Goal: Information Seeking & Learning: Learn about a topic

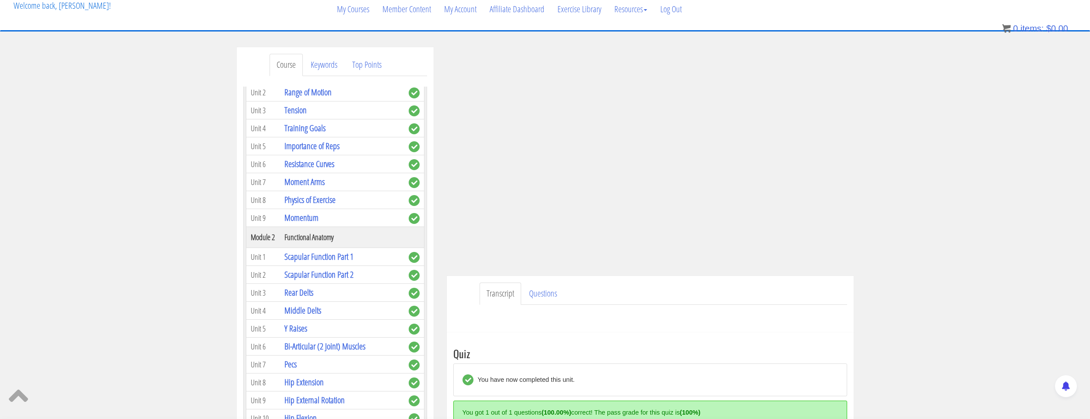
scroll to position [88, 0]
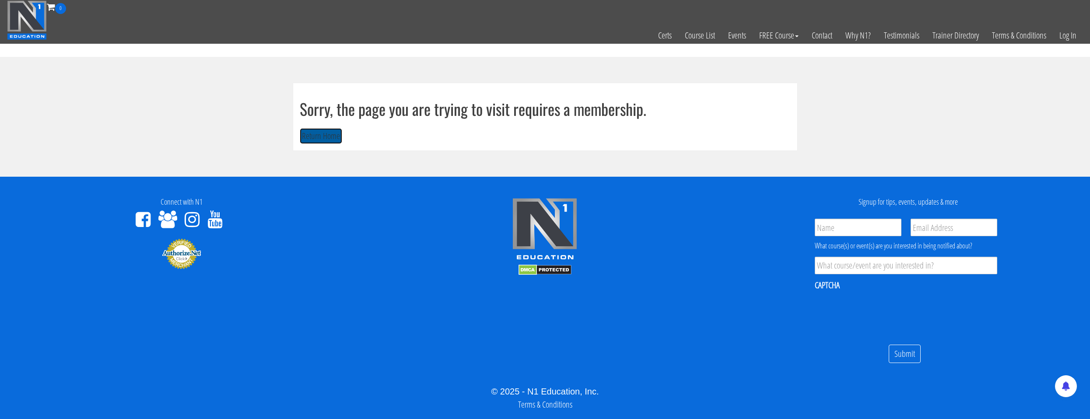
click at [325, 129] on button "Return Home" at bounding box center [321, 136] width 42 height 16
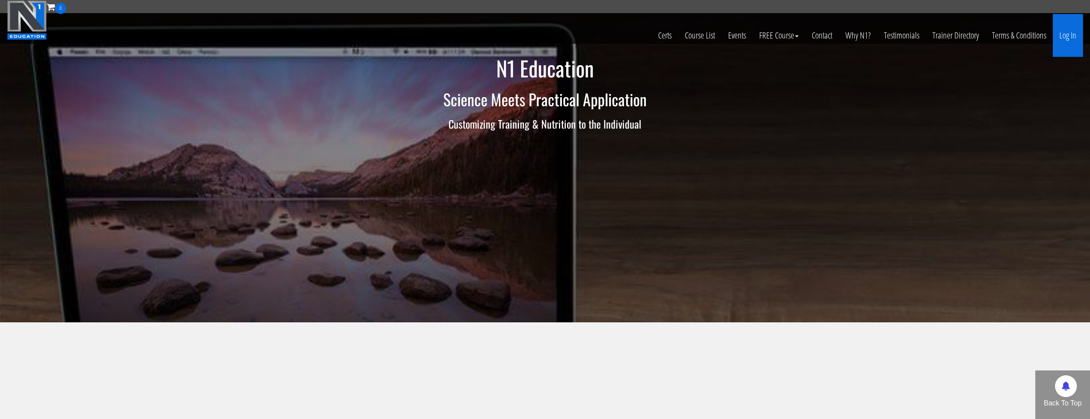
click at [1072, 39] on link "Log In" at bounding box center [1068, 35] width 30 height 43
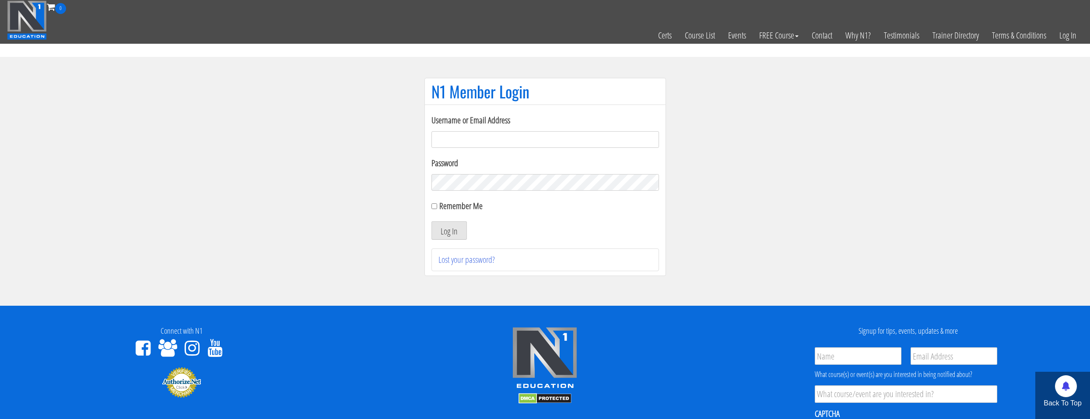
drag, startPoint x: 472, startPoint y: 134, endPoint x: 483, endPoint y: 148, distance: 18.0
click at [472, 134] on input "Username or Email Address" at bounding box center [545, 139] width 228 height 17
type input "natejb344@hotmail.com"
click at [438, 207] on div "Remember Me" at bounding box center [545, 206] width 228 height 13
click at [434, 206] on input "Remember Me" at bounding box center [434, 206] width 6 height 6
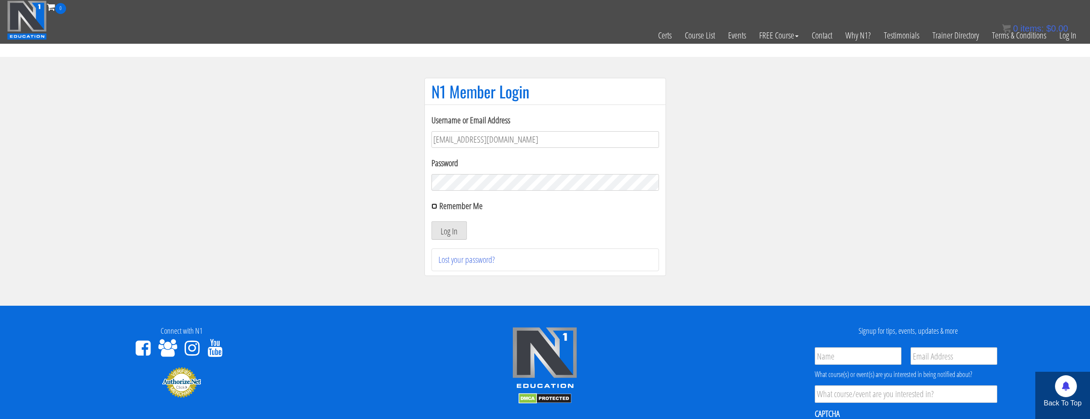
checkbox input "true"
click at [444, 224] on button "Log In" at bounding box center [448, 230] width 35 height 18
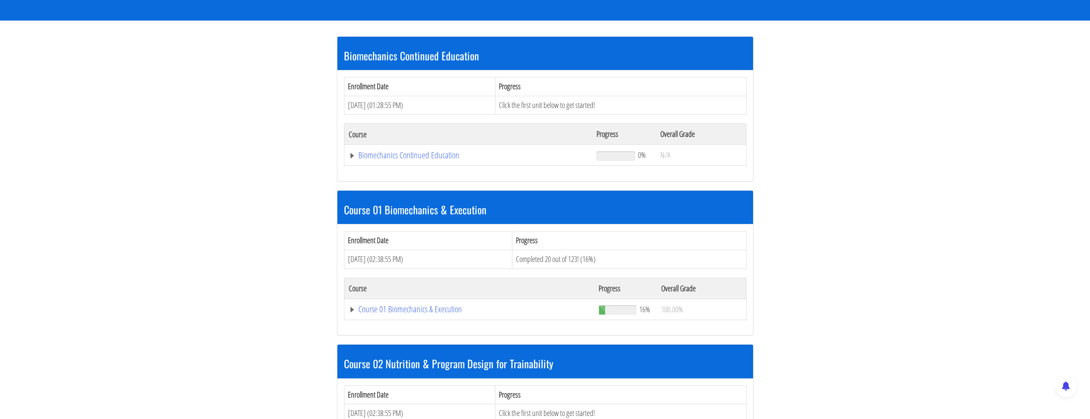
scroll to position [144, 0]
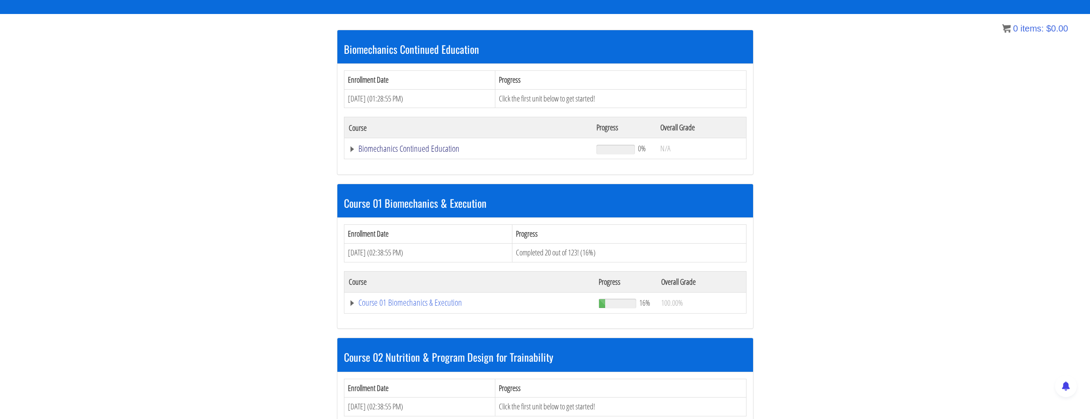
click at [443, 146] on link "Biomechanics Continued Education" at bounding box center [468, 148] width 239 height 9
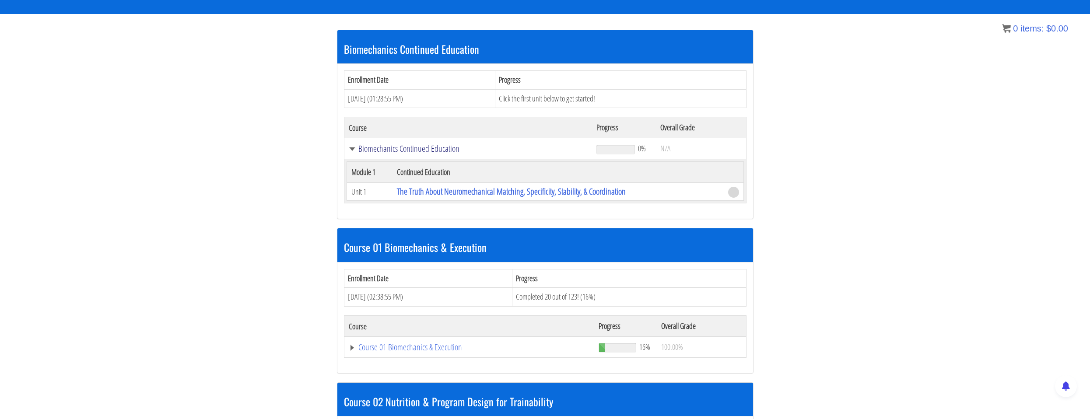
click at [443, 146] on link "Biomechanics Continued Education" at bounding box center [468, 148] width 239 height 9
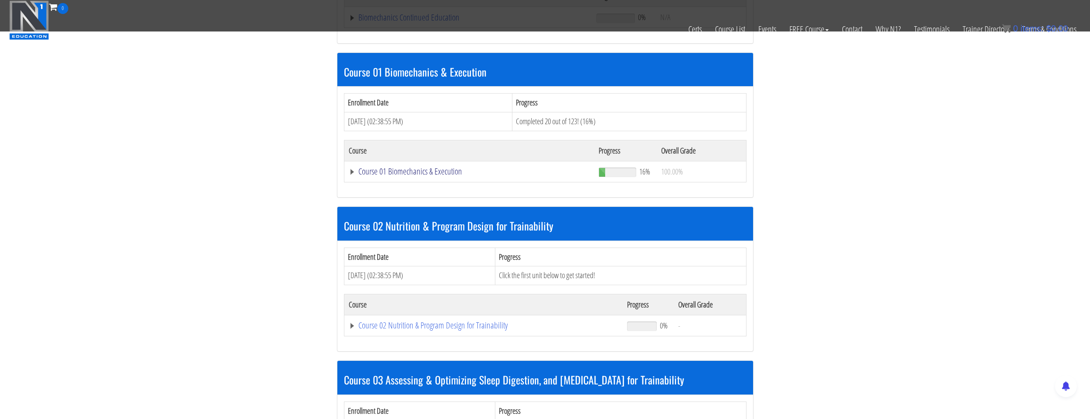
click at [427, 22] on link "Course 01 Biomechanics & Execution" at bounding box center [468, 17] width 239 height 9
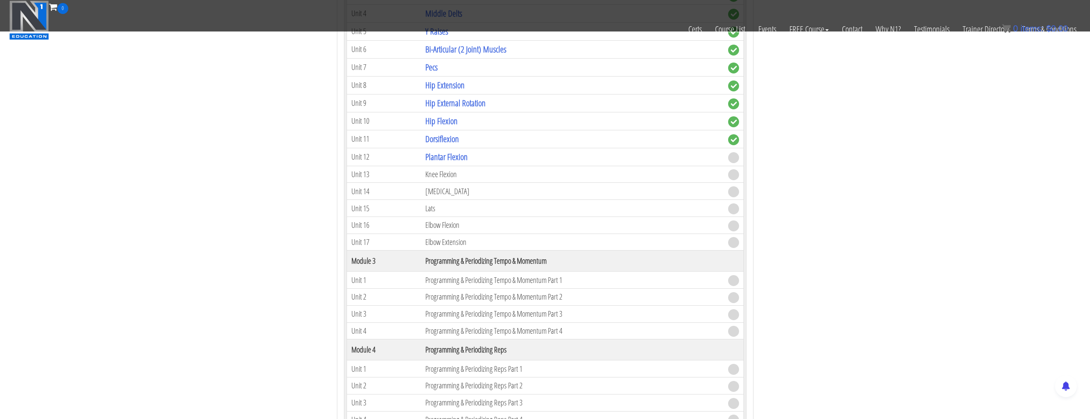
scroll to position [625, 0]
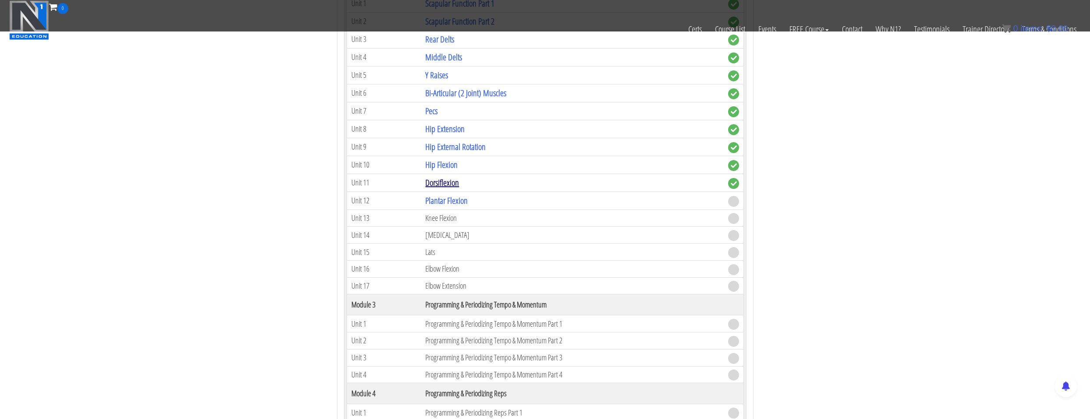
click at [439, 183] on link "Dorsiflexion" at bounding box center [442, 183] width 34 height 12
